Goal: Check status: Check status

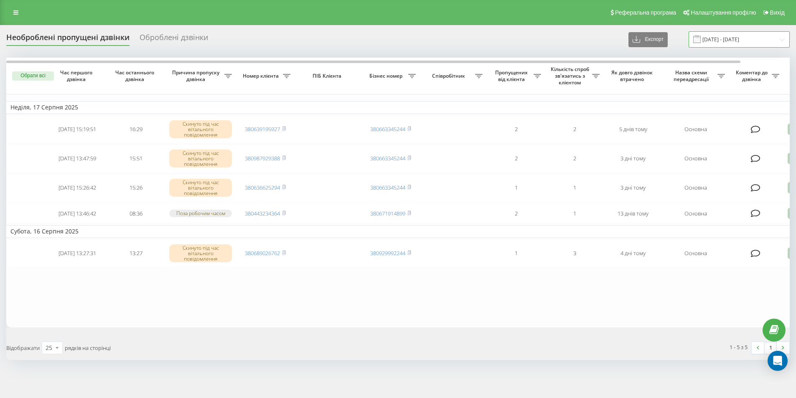
click at [709, 39] on input "[DATE] - [DATE]" at bounding box center [738, 39] width 101 height 16
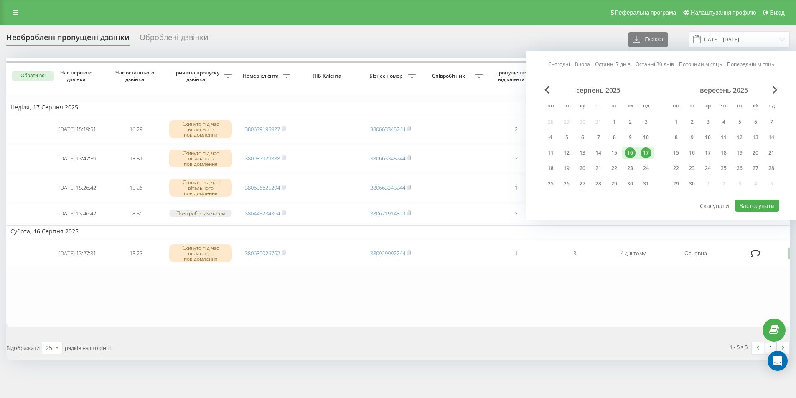
click at [553, 63] on link "Сьогодні" at bounding box center [559, 64] width 22 height 8
click at [566, 167] on div "19" at bounding box center [566, 168] width 11 height 11
click at [578, 167] on div "20" at bounding box center [582, 168] width 11 height 11
click at [757, 210] on button "Застосувати" at bounding box center [757, 206] width 44 height 12
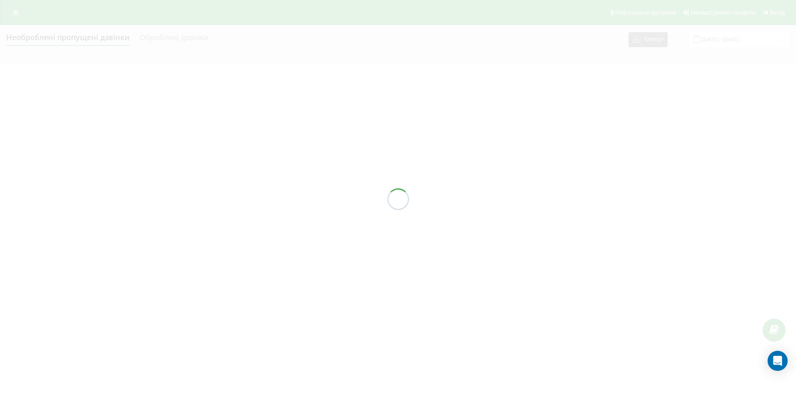
type input "[DATE] - [DATE]"
